Goal: Task Accomplishment & Management: Manage account settings

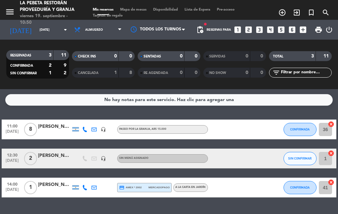
select select "es"
select select "lunch"
click at [4, 122] on span "11:00" at bounding box center [12, 126] width 17 height 8
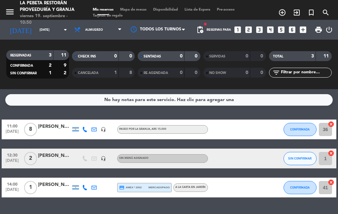
click at [47, 123] on div "[PERSON_NAME]" at bounding box center [54, 127] width 33 height 8
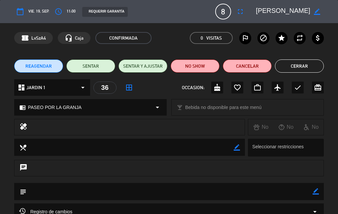
click at [68, 12] on span "11:00" at bounding box center [71, 11] width 9 height 7
click at [55, 17] on button "access_time" at bounding box center [58, 12] width 12 height 12
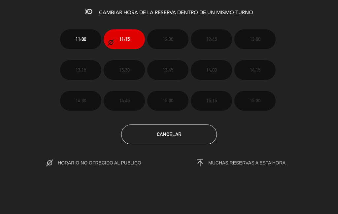
click at [331, 209] on div "CAMBIAR HORA DE LA RESERVA DENTRO DE UN MISMO TURNO 11:00 11:15 12:30 12:45 13:…" at bounding box center [169, 107] width 338 height 214
click at [331, 208] on div "CAMBIAR HORA DE LA RESERVA DENTRO DE UN MISMO TURNO 11:00 11:15 12:30 12:45 13:…" at bounding box center [169, 107] width 338 height 214
click at [114, 37] on button "11:15" at bounding box center [124, 39] width 41 height 20
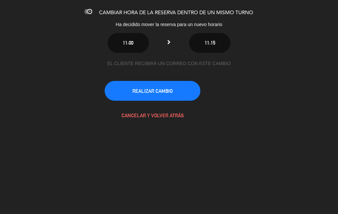
click at [172, 42] on div "11:00 11:15" at bounding box center [169, 43] width 218 height 20
click at [173, 113] on button "CANCELAR Y VOLVER ATRÁS" at bounding box center [153, 115] width 96 height 20
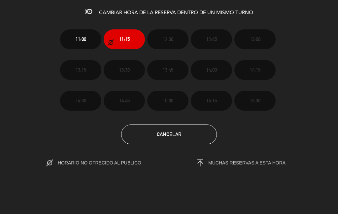
click at [132, 164] on span "HORARIO NO OFRECIDO AL PUBLICO" at bounding box center [106, 162] width 97 height 5
click at [192, 131] on button "Cancelar" at bounding box center [169, 134] width 96 height 20
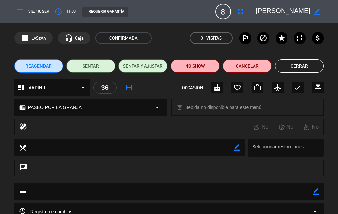
click at [63, 12] on button "access_time" at bounding box center [58, 12] width 12 height 12
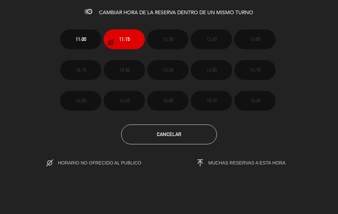
click at [113, 39] on icon "button" at bounding box center [111, 42] width 7 height 7
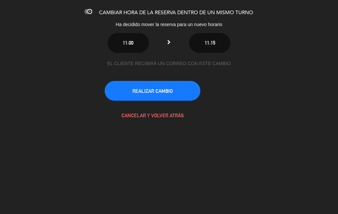
click at [168, 37] on div "11:00 11:15" at bounding box center [169, 43] width 218 height 20
click at [178, 39] on div "11:00 11:15" at bounding box center [169, 43] width 218 height 20
click at [210, 63] on div "EL CLIENTE RECIBIRÁ UN CORREO CON ESTE CAMBIO" at bounding box center [169, 64] width 129 height 8
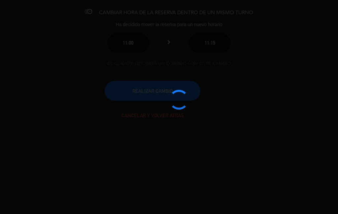
type input "[DATE]"
select select "lunch"
select select
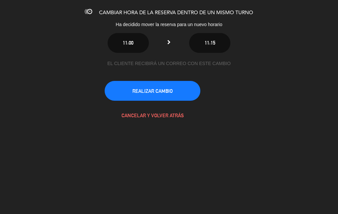
click at [158, 115] on button "CANCELAR Y VOLVER ATRÁS" at bounding box center [153, 115] width 96 height 20
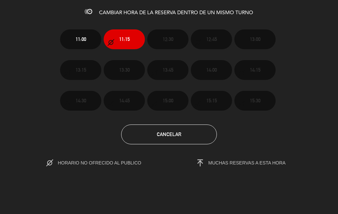
click at [168, 133] on span "Cancelar" at bounding box center [169, 134] width 24 height 6
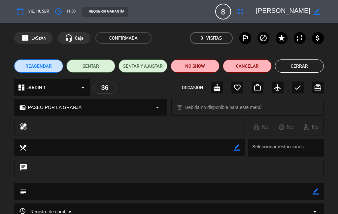
click at [306, 68] on button "Cerrar" at bounding box center [299, 65] width 49 height 13
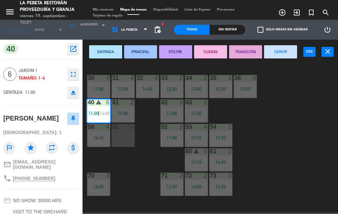
scroll to position [3, 0]
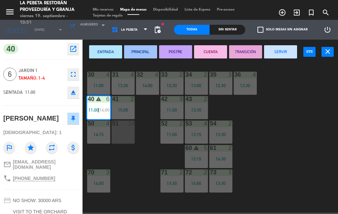
click at [105, 8] on span "Mis reservas" at bounding box center [102, 10] width 27 height 4
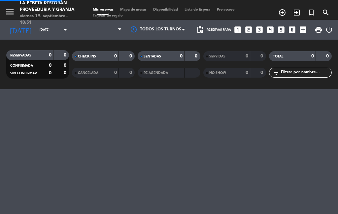
select select "lunch"
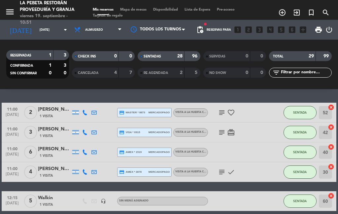
scroll to position [18, 0]
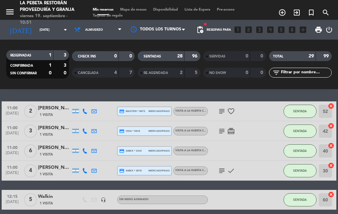
click at [61, 26] on icon "arrow_drop_down" at bounding box center [65, 30] width 8 height 8
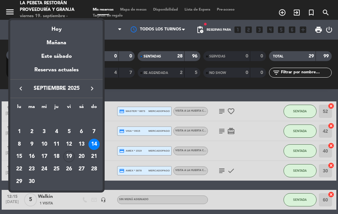
click at [70, 153] on div "19" at bounding box center [68, 156] width 11 height 11
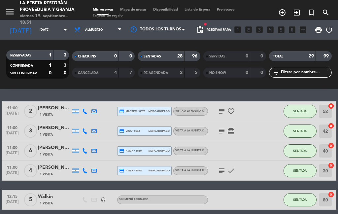
type input "[DATE]"
select select "lunch"
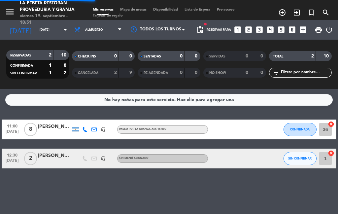
scroll to position [0, 0]
click at [59, 25] on input "[DATE]" at bounding box center [57, 30] width 43 height 10
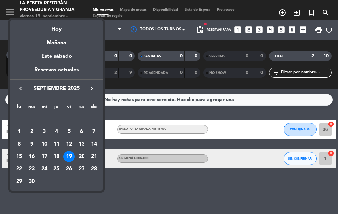
click at [83, 149] on div "13" at bounding box center [81, 144] width 11 height 11
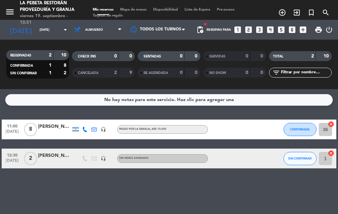
type input "[DATE]"
select select "lunch"
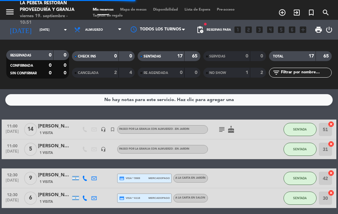
click at [61, 26] on icon "arrow_drop_down" at bounding box center [65, 30] width 8 height 8
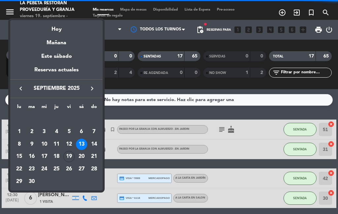
click at [122, 89] on div at bounding box center [169, 107] width 338 height 214
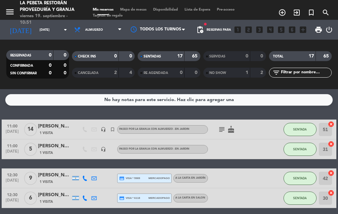
click at [59, 25] on input "[DATE]" at bounding box center [57, 30] width 43 height 10
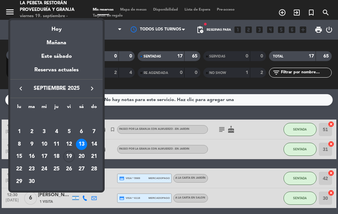
click at [81, 154] on div "20" at bounding box center [81, 156] width 11 height 11
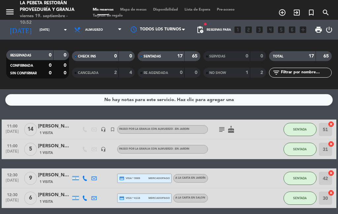
type input "[DATE]"
select select "lunch"
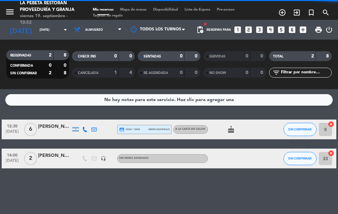
click at [59, 25] on input "[DATE]" at bounding box center [57, 30] width 43 height 10
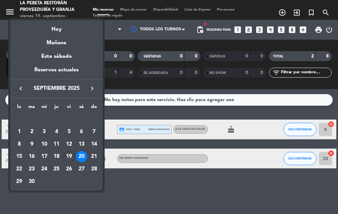
click at [96, 154] on div "21" at bounding box center [93, 156] width 11 height 11
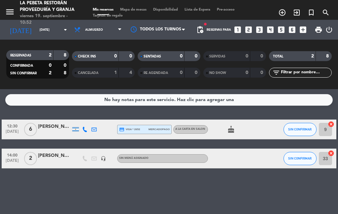
type input "[DATE]"
select select "lunch"
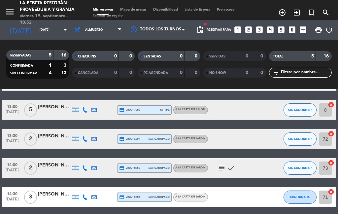
scroll to position [48, 0]
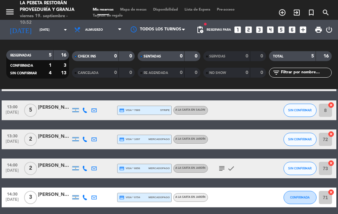
click at [57, 25] on input "[DATE]" at bounding box center [57, 30] width 43 height 10
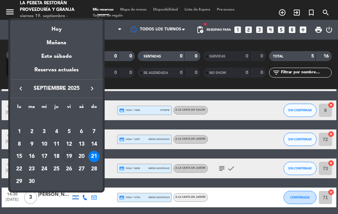
click at [84, 154] on div "20" at bounding box center [81, 156] width 11 height 11
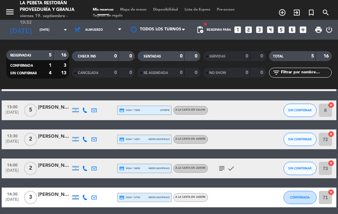
type input "[DATE]"
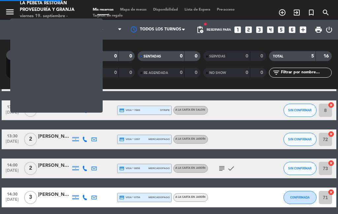
select select "lunch"
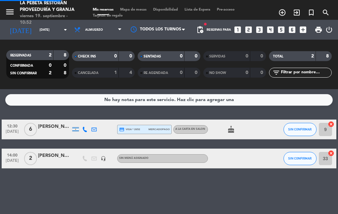
scroll to position [0, 0]
click at [56, 25] on input "[DATE]" at bounding box center [57, 30] width 43 height 10
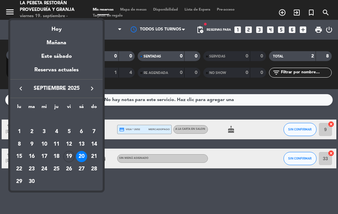
click at [69, 153] on div "19" at bounding box center [68, 156] width 11 height 11
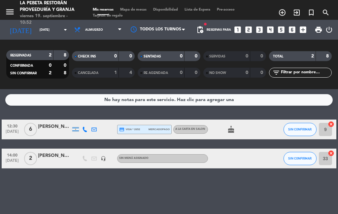
type input "[DATE]"
select select "lunch"
